Goal: Navigation & Orientation: Find specific page/section

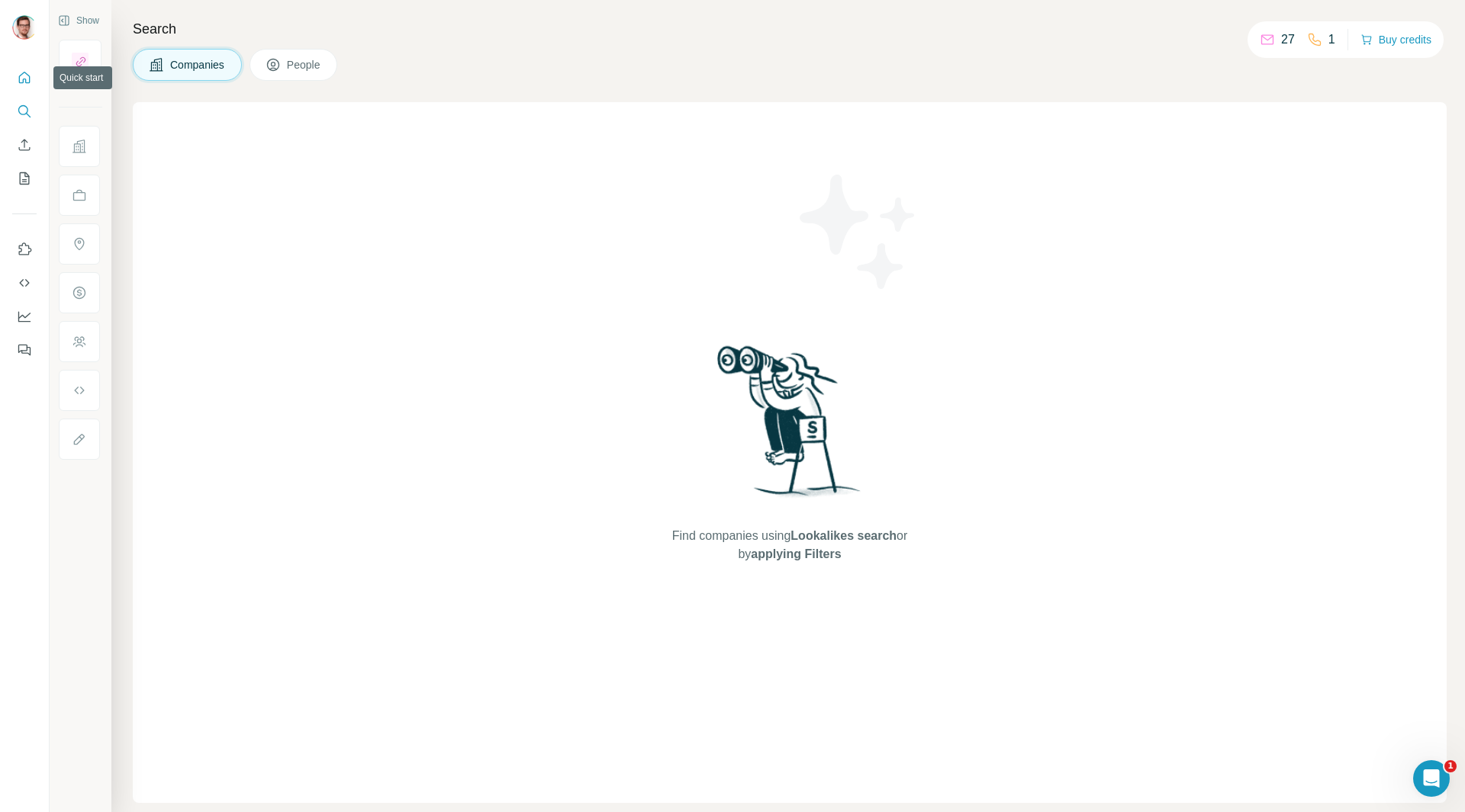
click at [25, 75] on icon "Quick start" at bounding box center [24, 77] width 15 height 15
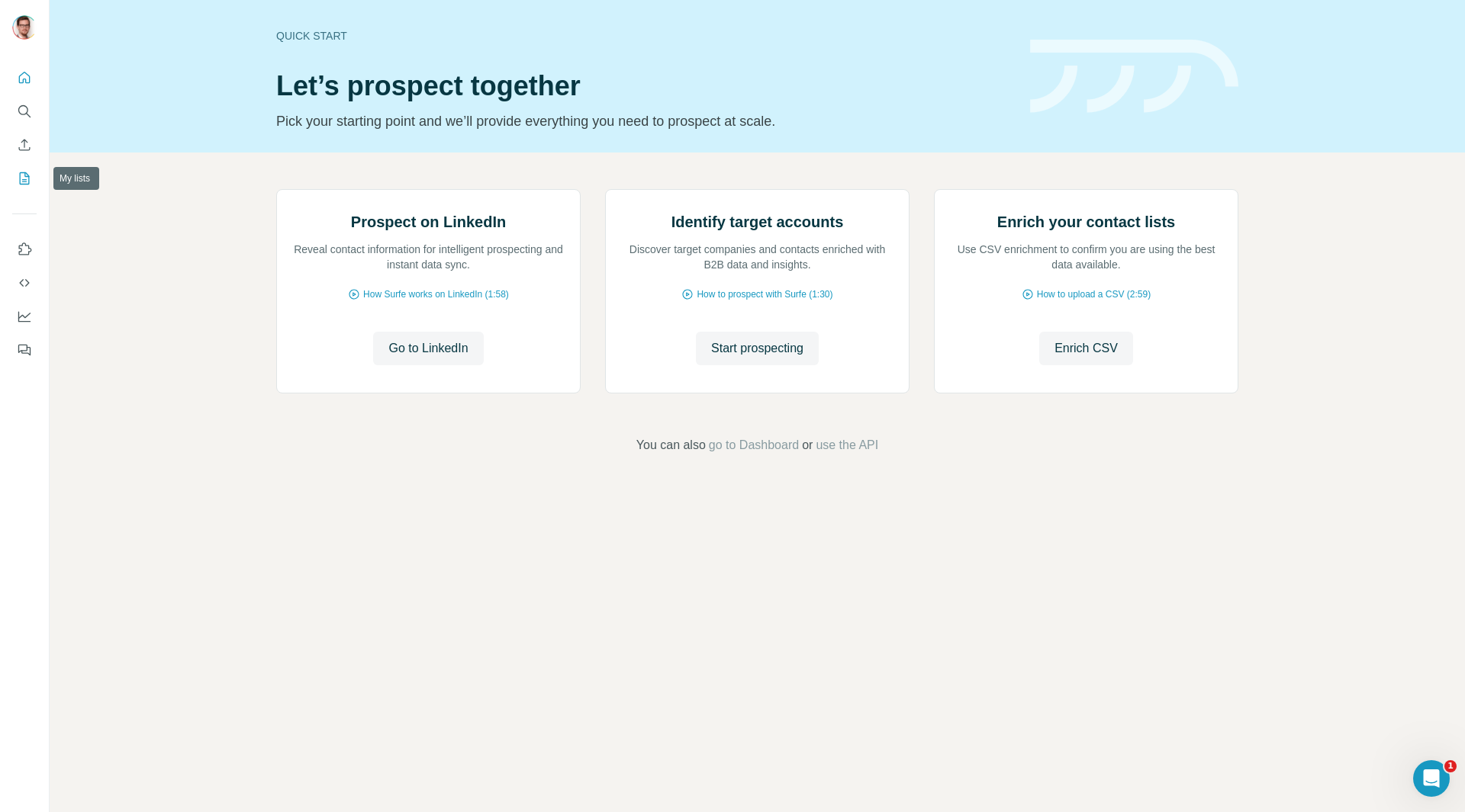
click at [26, 181] on icon "My lists" at bounding box center [24, 178] width 15 height 15
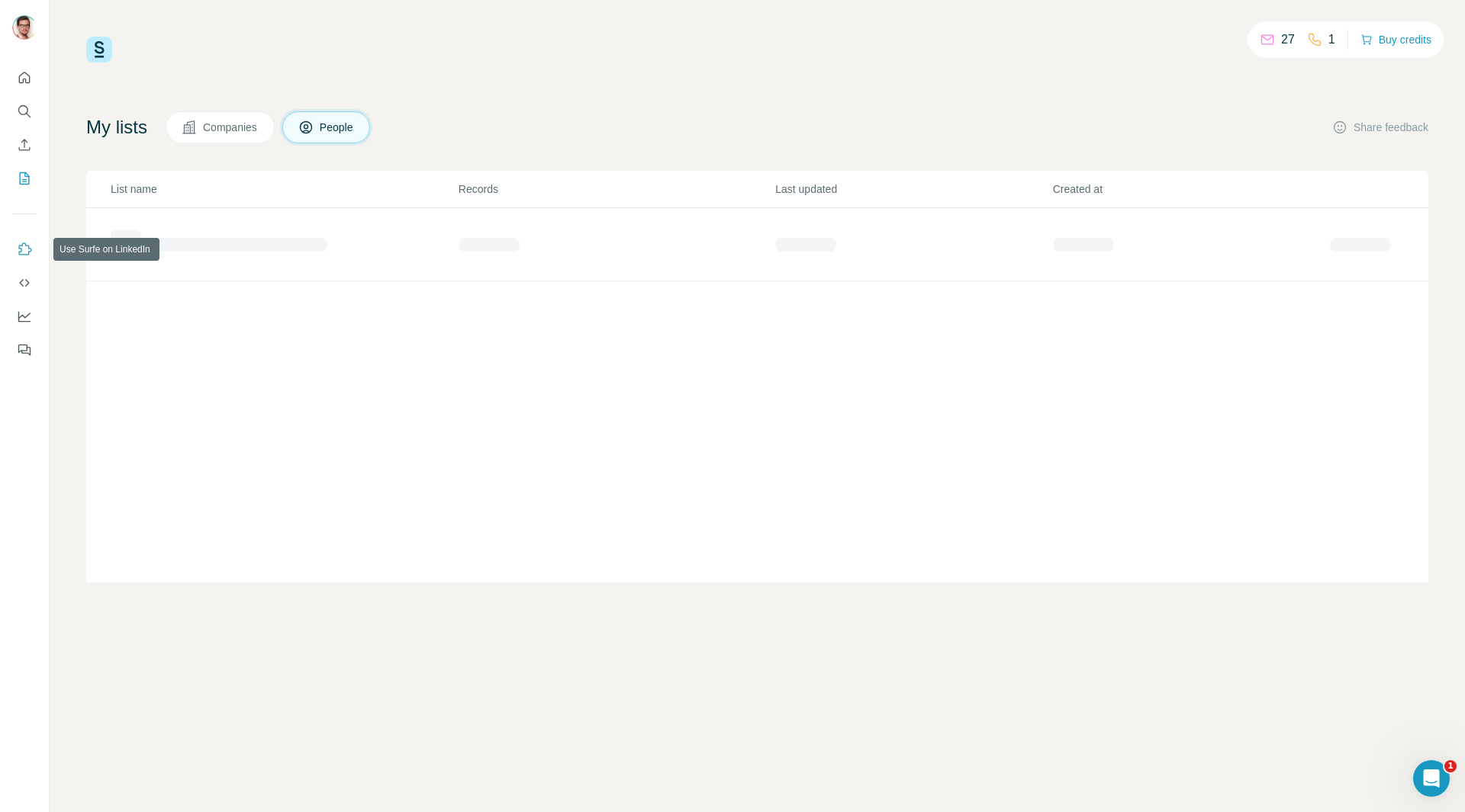
click at [19, 253] on icon "Use Surfe on LinkedIn" at bounding box center [25, 248] width 13 height 12
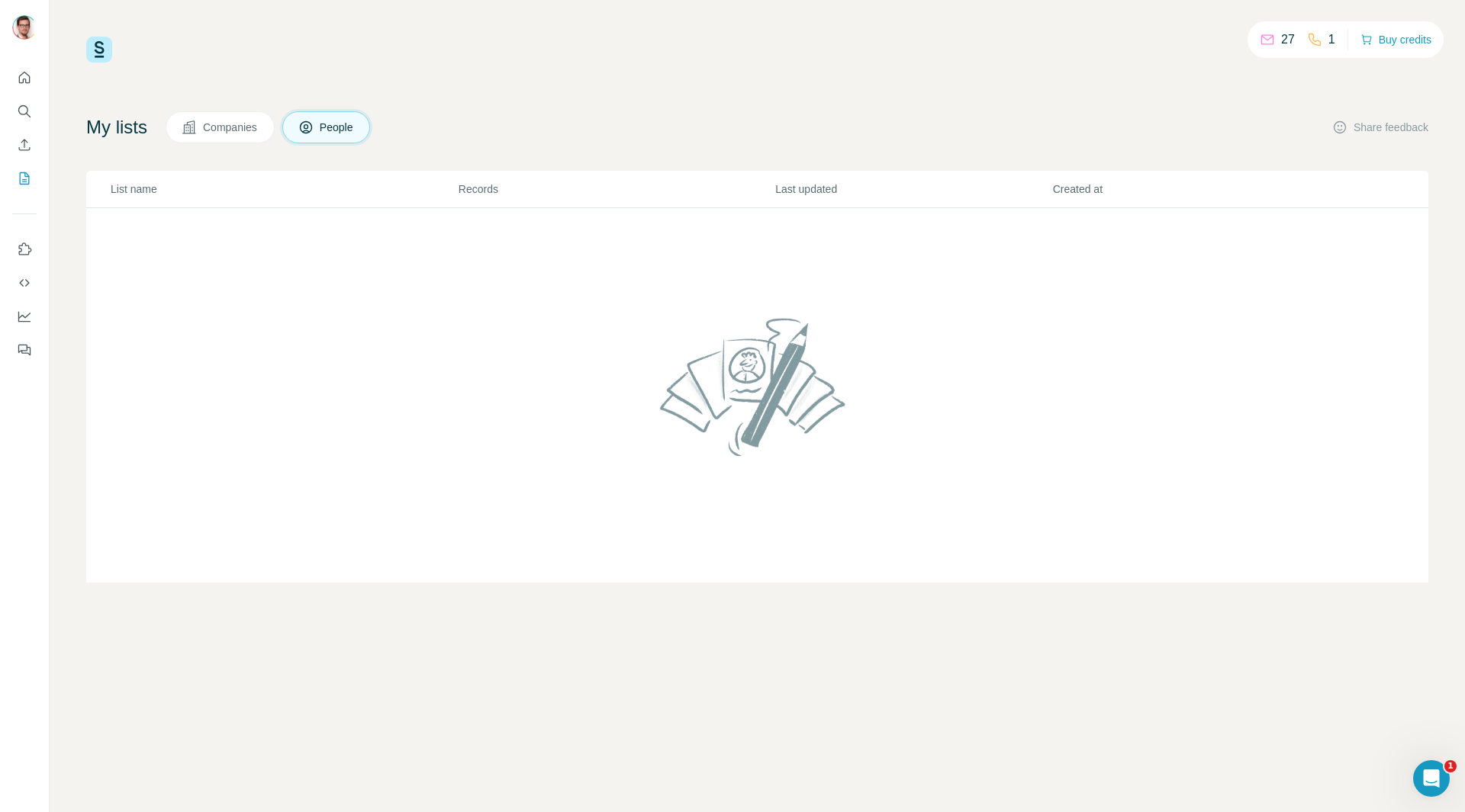
click at [236, 123] on span "Companies" at bounding box center [231, 127] width 56 height 15
click at [25, 79] on icon "Quick start" at bounding box center [24, 77] width 12 height 12
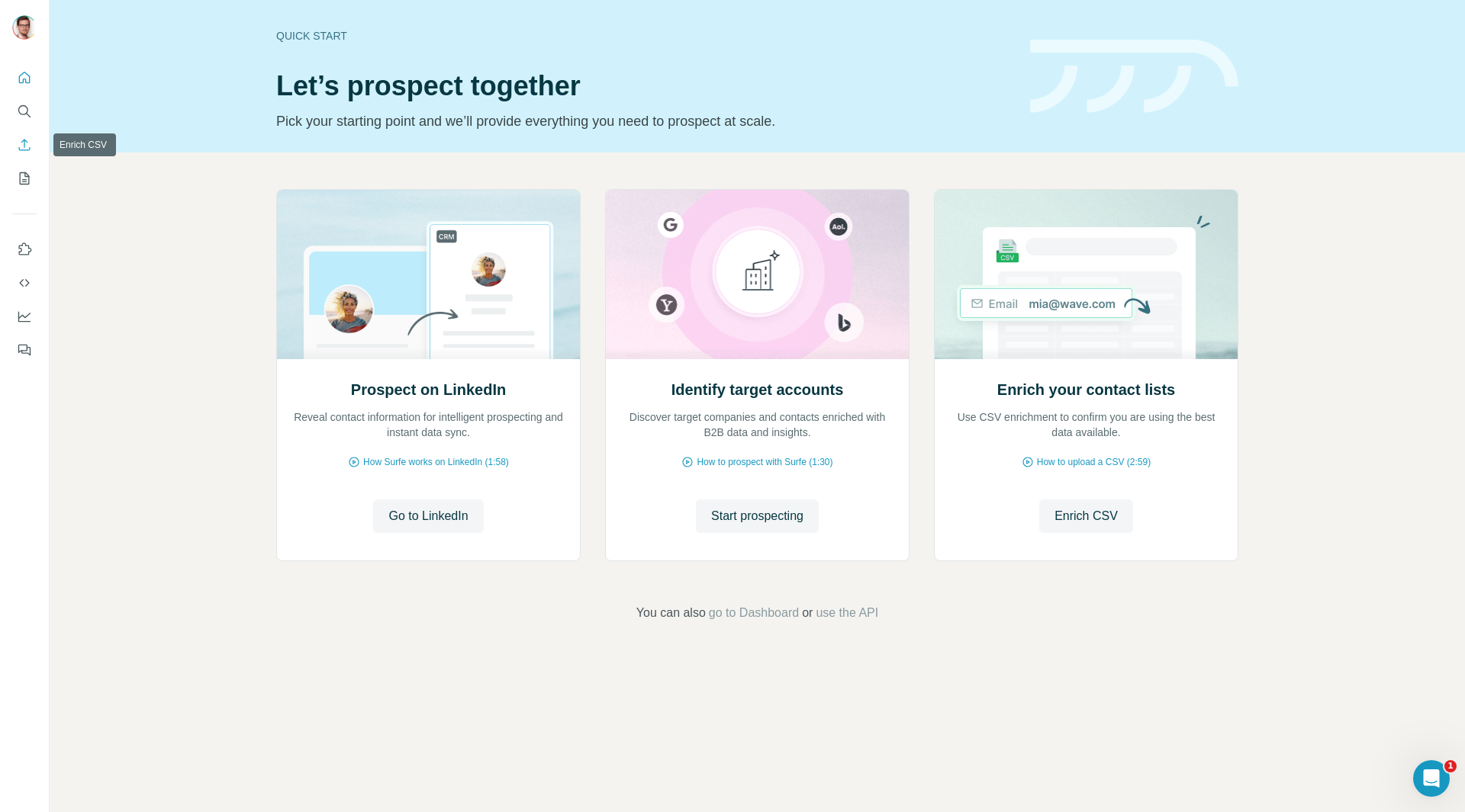
click at [28, 150] on icon "Enrich CSV" at bounding box center [24, 144] width 12 height 12
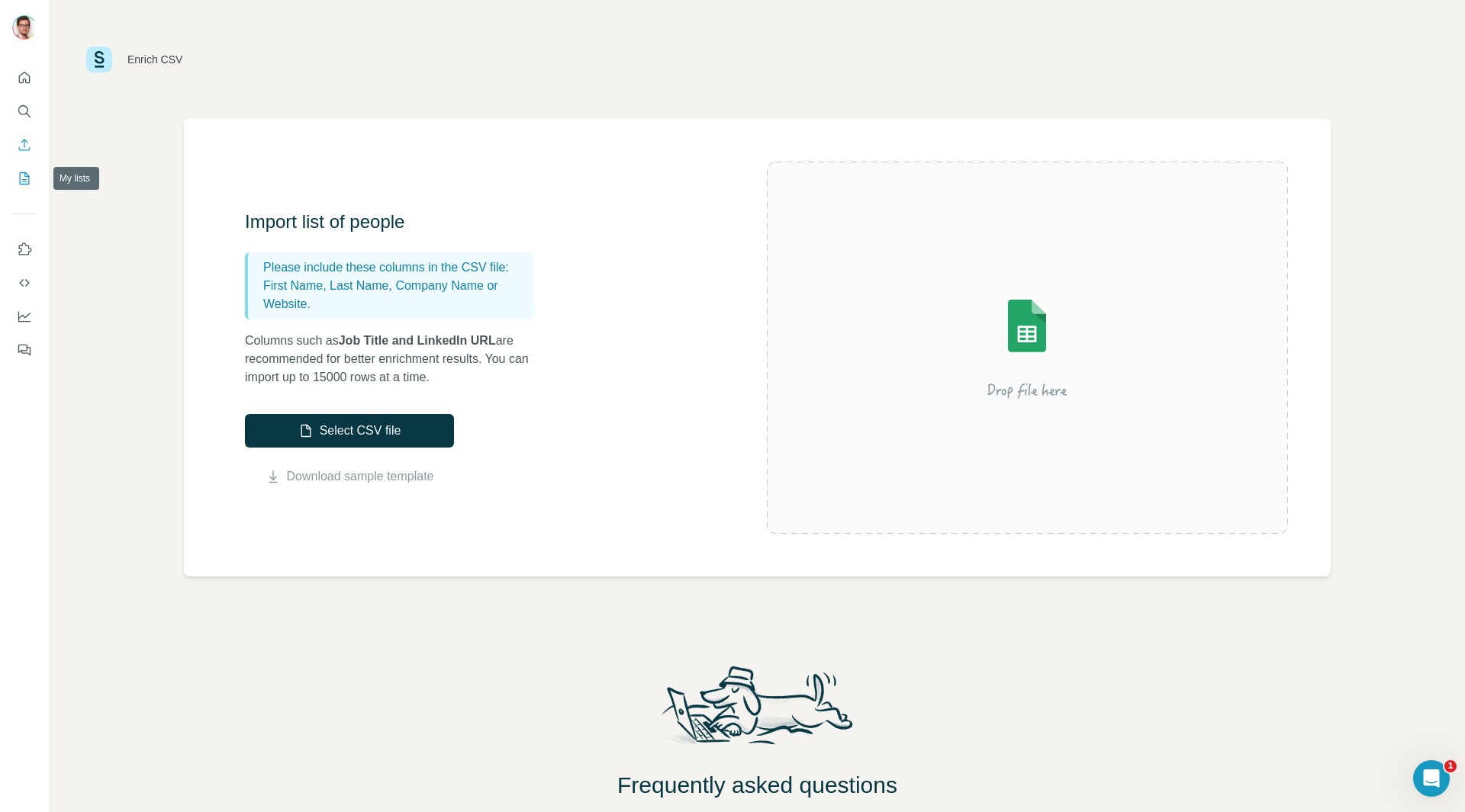
click at [22, 181] on icon "My lists" at bounding box center [24, 178] width 15 height 15
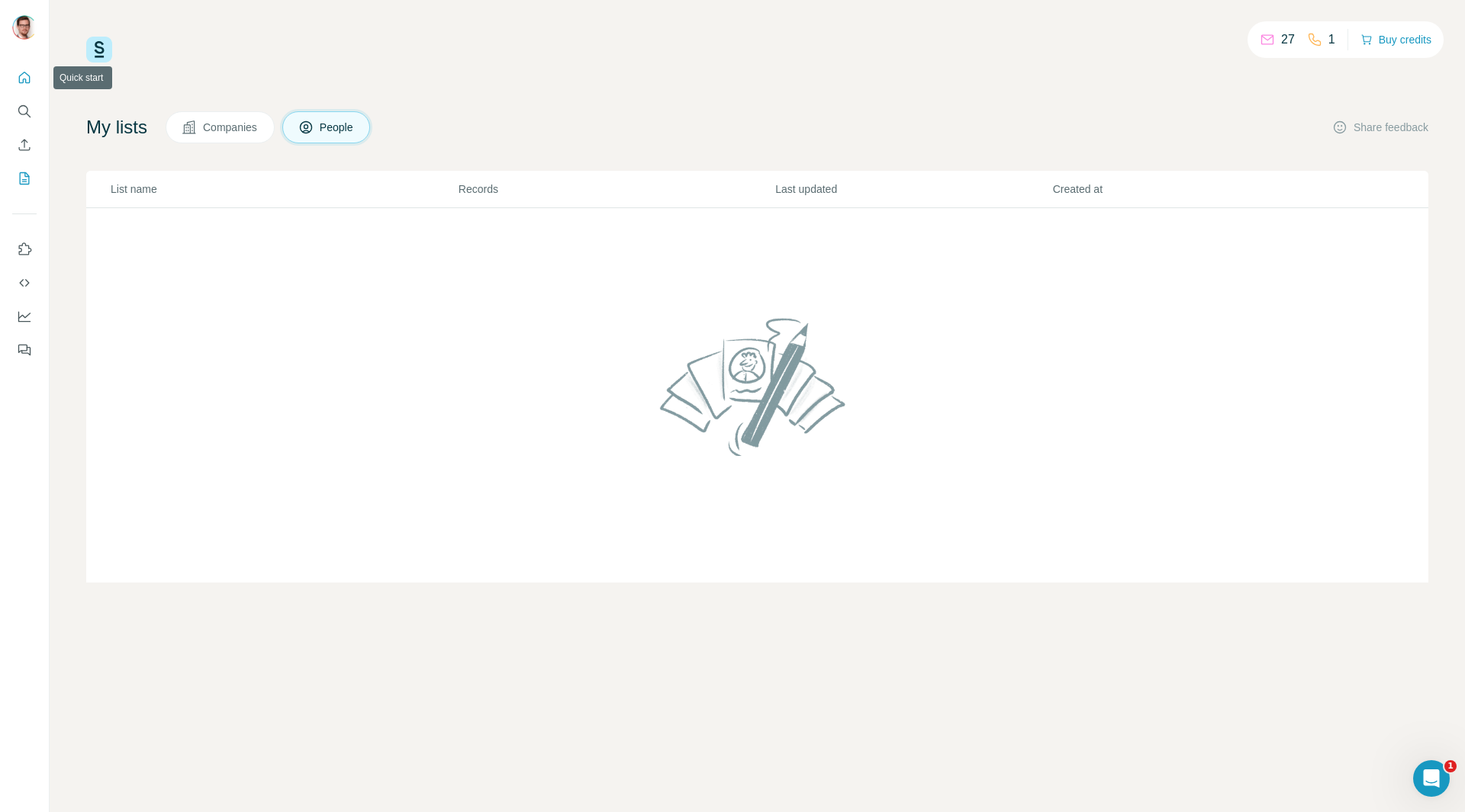
click at [19, 73] on icon "Quick start" at bounding box center [24, 77] width 15 height 15
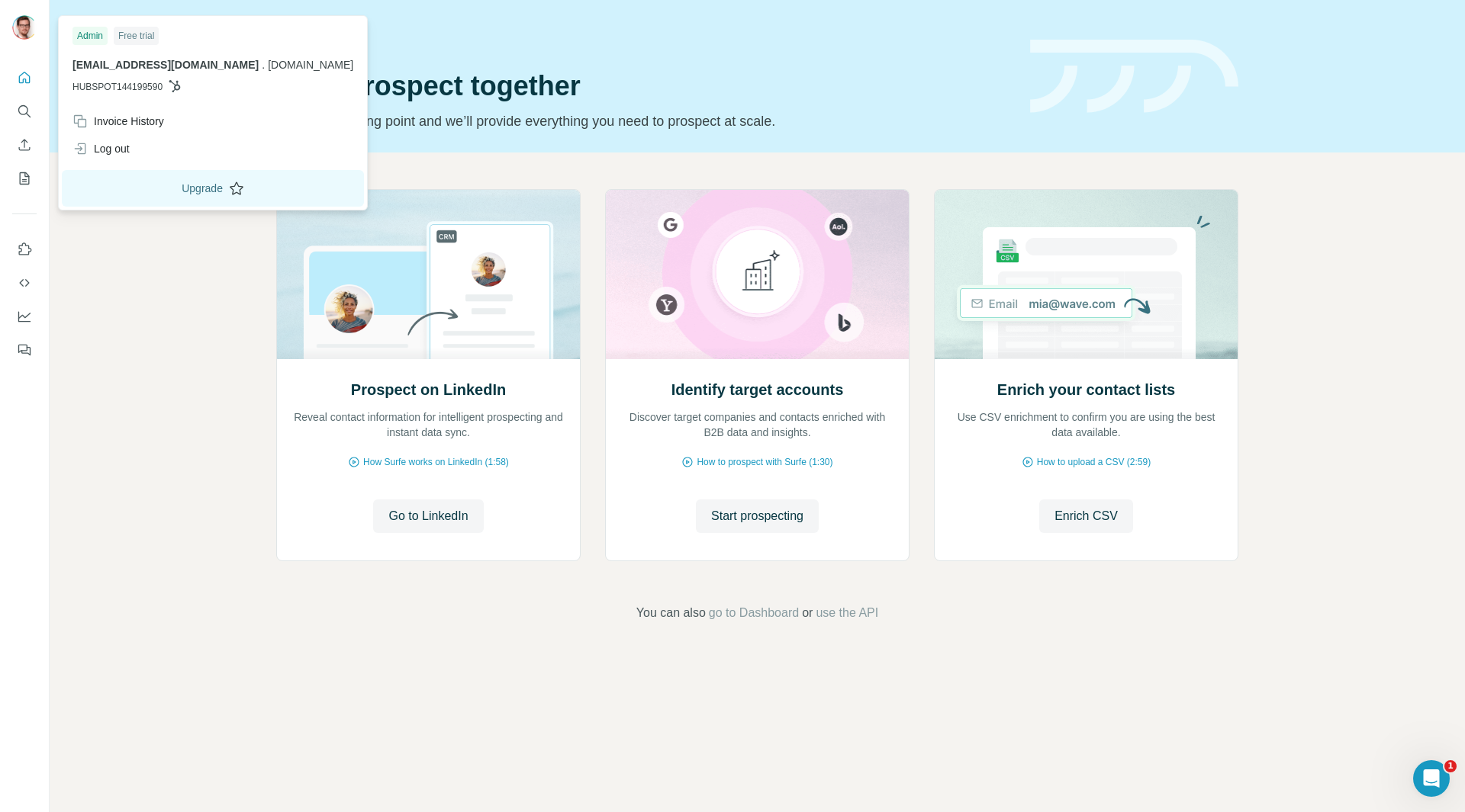
click at [170, 193] on button "Upgrade" at bounding box center [213, 188] width 302 height 36
